Goal: Navigation & Orientation: Go to known website

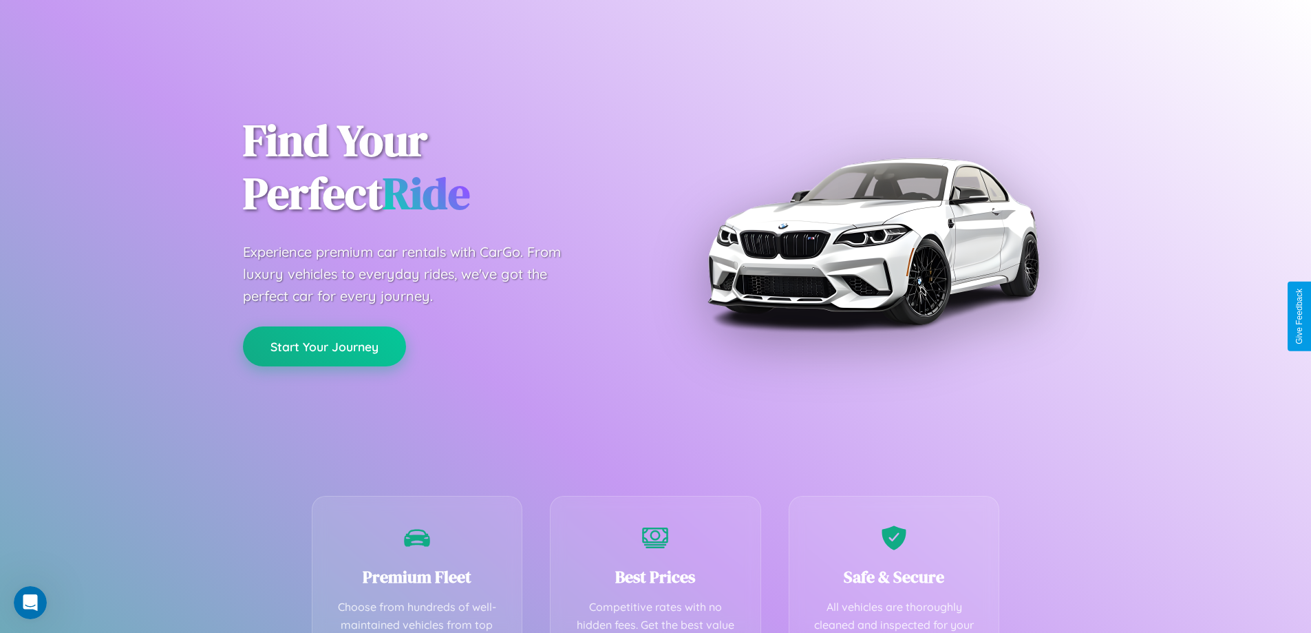
click at [324, 346] on button "Start Your Journey" at bounding box center [324, 346] width 163 height 40
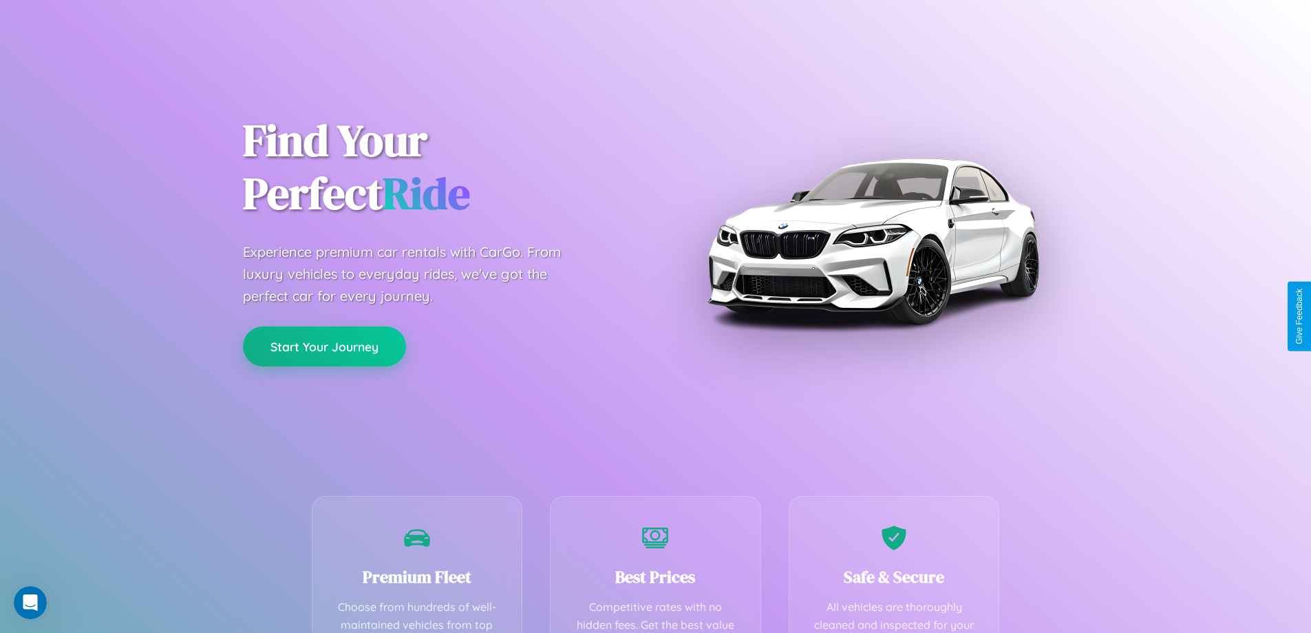
click at [324, 346] on button "Start Your Journey" at bounding box center [324, 346] width 163 height 40
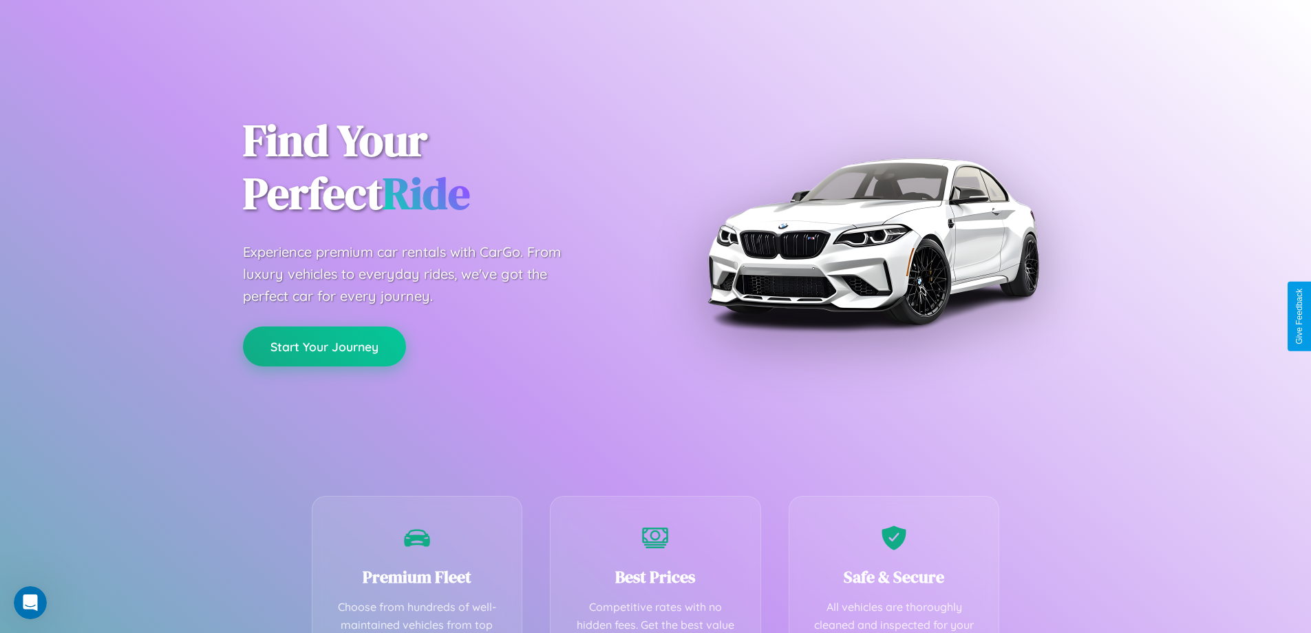
click at [324, 346] on button "Start Your Journey" at bounding box center [324, 346] width 163 height 40
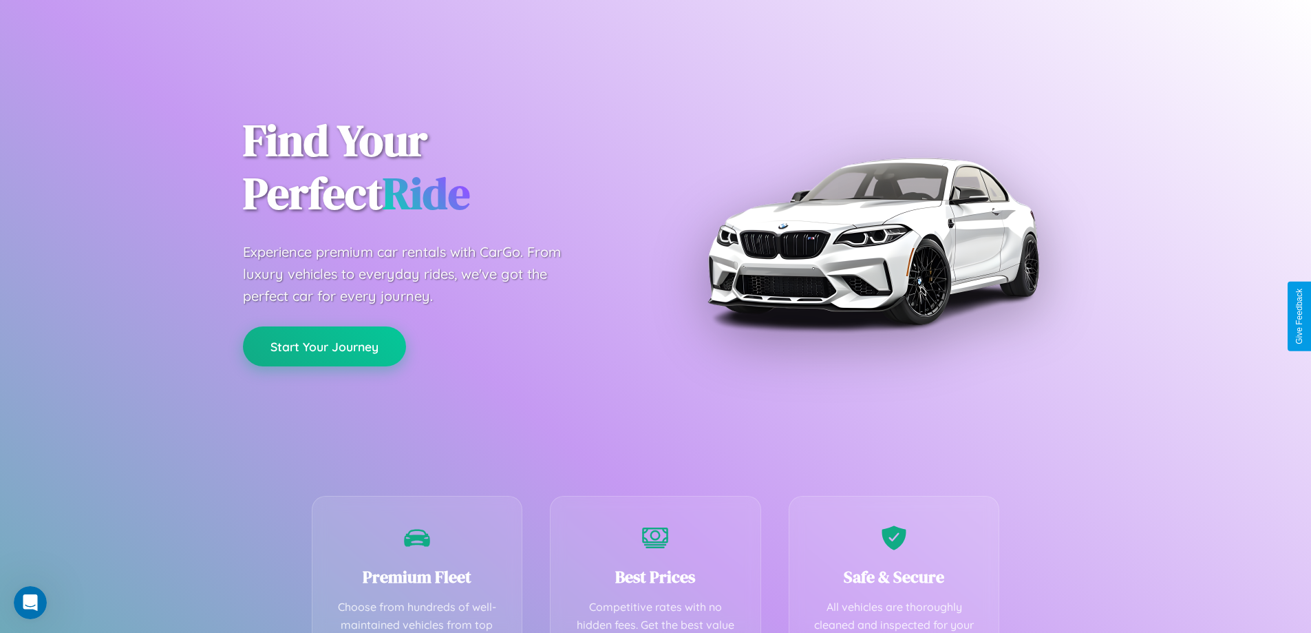
click at [324, 346] on button "Start Your Journey" at bounding box center [324, 346] width 163 height 40
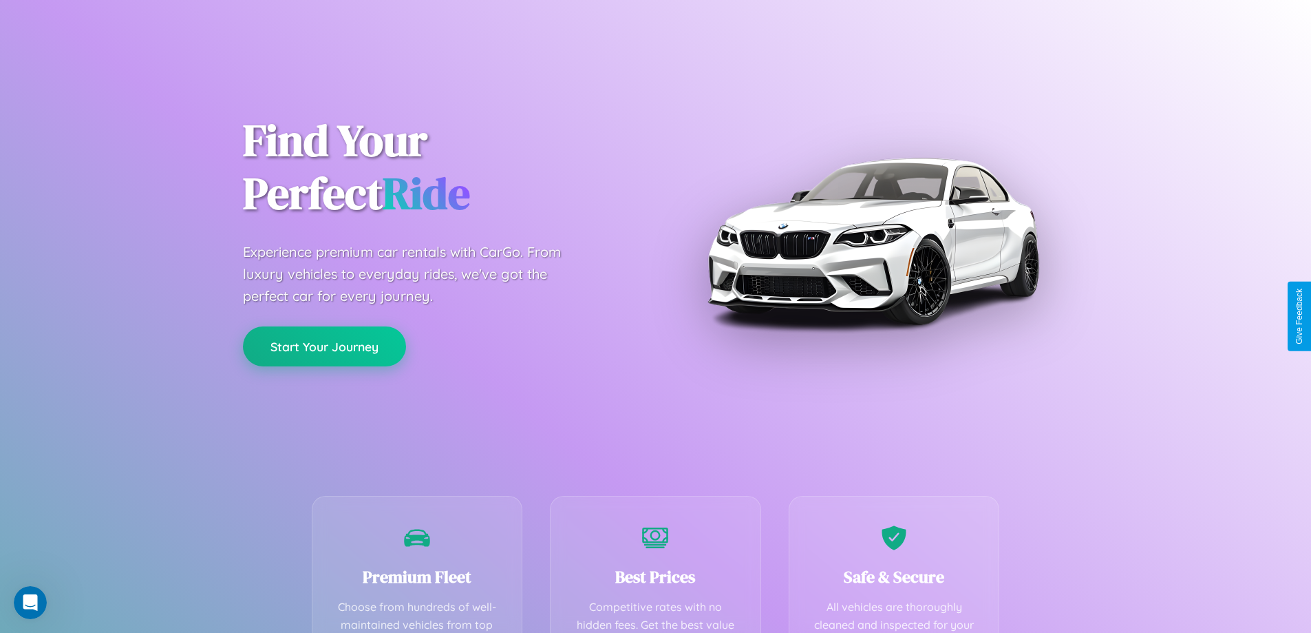
click at [324, 346] on button "Start Your Journey" at bounding box center [324, 346] width 163 height 40
